Goal: Navigation & Orientation: Find specific page/section

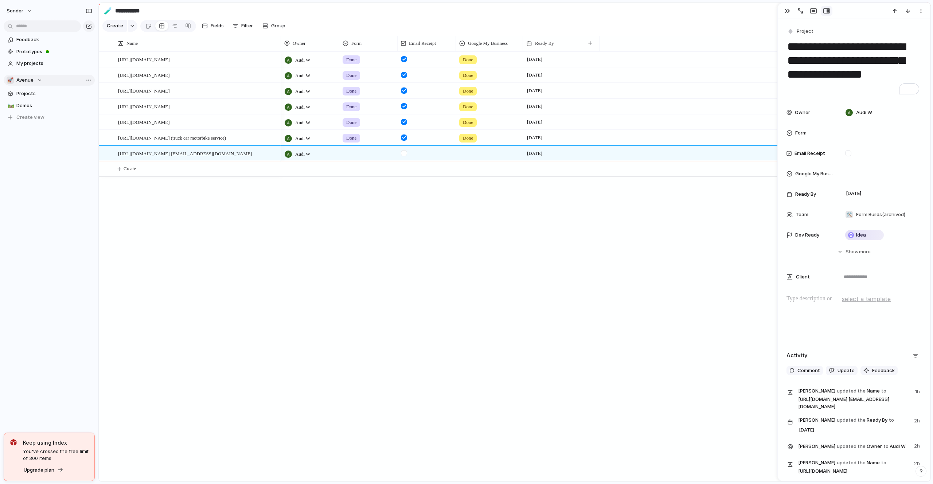
click at [35, 76] on button "🚀 Avenue" at bounding box center [49, 80] width 91 height 11
click at [35, 149] on li "🥶 Audi's Board" at bounding box center [49, 144] width 82 height 12
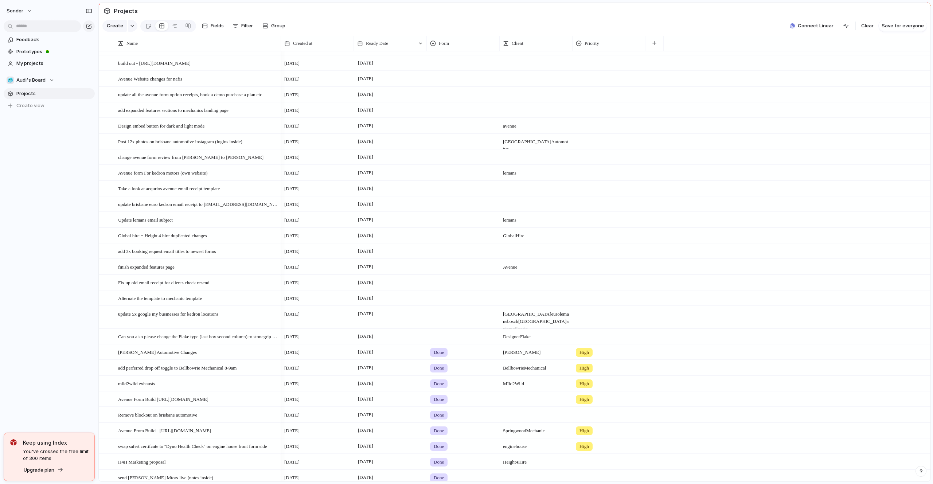
scroll to position [28, 0]
click at [51, 80] on div "🥶 Audi's Board" at bounding box center [31, 80] width 48 height 7
click at [51, 80] on div "Recent 🛠️ Form Builds ☠️ Toms Board 👑 [PERSON_NAME]'s Board Teams 🥶 Audi's Boar…" at bounding box center [466, 242] width 933 height 484
click at [51, 80] on div "🥶 Audi's Board" at bounding box center [31, 80] width 48 height 7
click at [48, 79] on div "Recent 🛠️ Form Builds ☠️ Toms Board 👑 [PERSON_NAME]'s Board Teams 🥶 Audi's Boar…" at bounding box center [466, 242] width 933 height 484
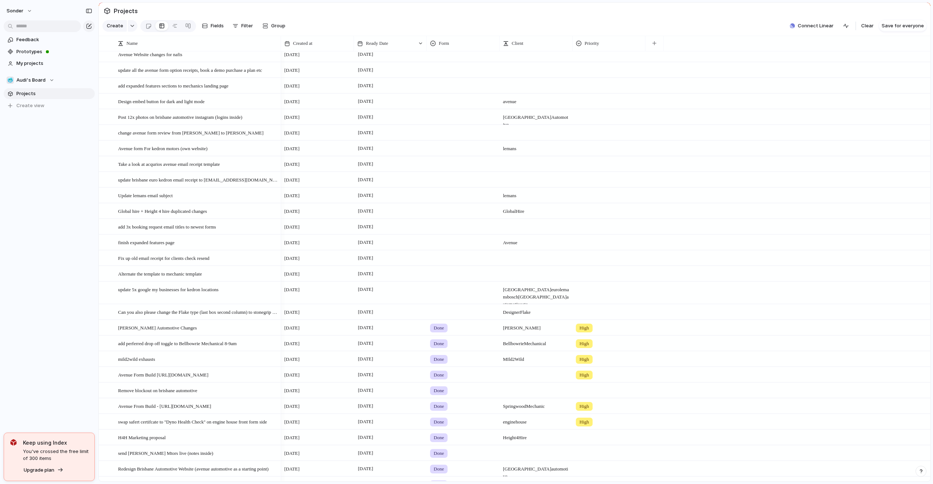
scroll to position [0, 0]
